Goal: Task Accomplishment & Management: Use online tool/utility

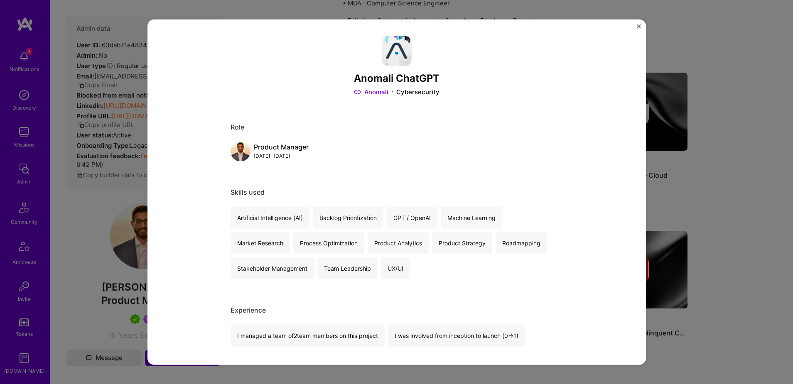
scroll to position [756, 0]
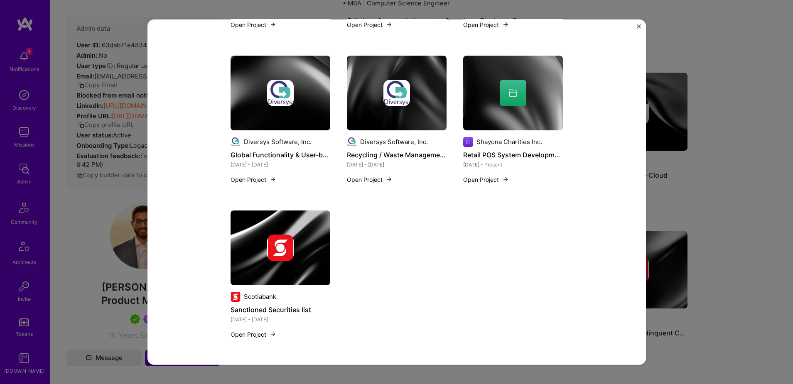
drag, startPoint x: 640, startPoint y: 26, endPoint x: 606, endPoint y: 58, distance: 46.8
click at [640, 26] on img "Close" at bounding box center [639, 26] width 4 height 4
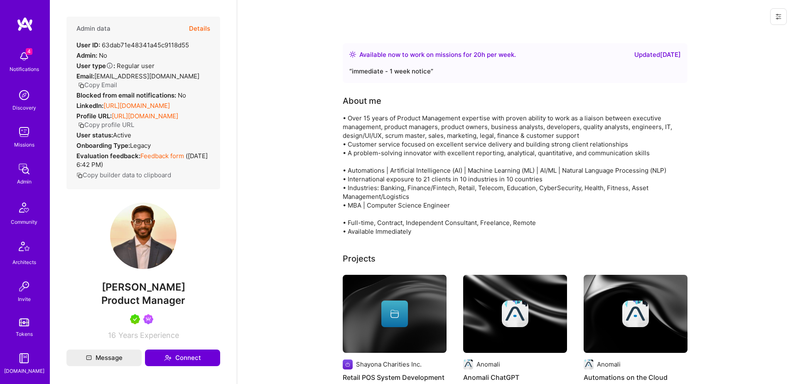
click at [779, 18] on icon at bounding box center [778, 16] width 5 height 5
click at [751, 34] on button "Login as Tejas" at bounding box center [748, 35] width 77 height 21
